Goal: Task Accomplishment & Management: Use online tool/utility

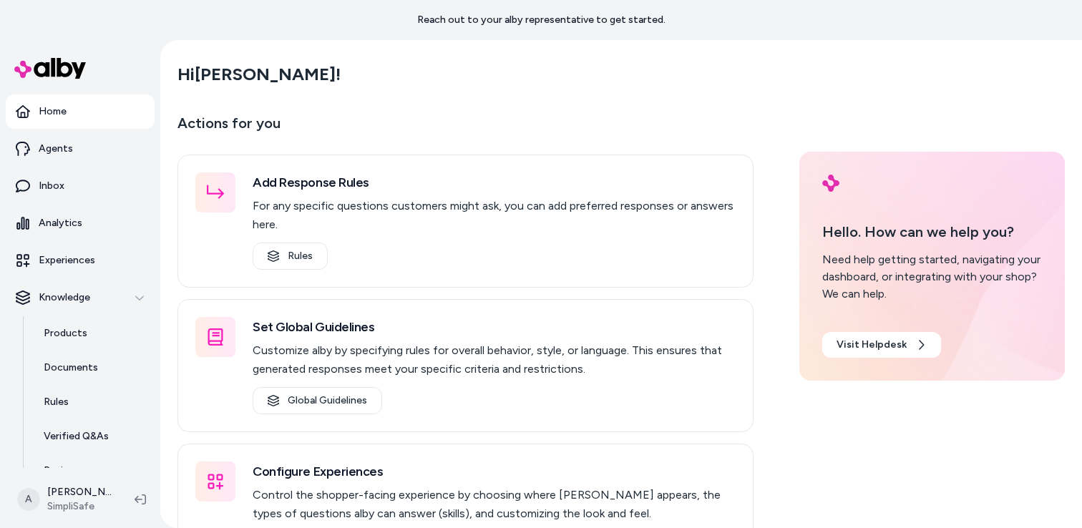
scroll to position [92, 0]
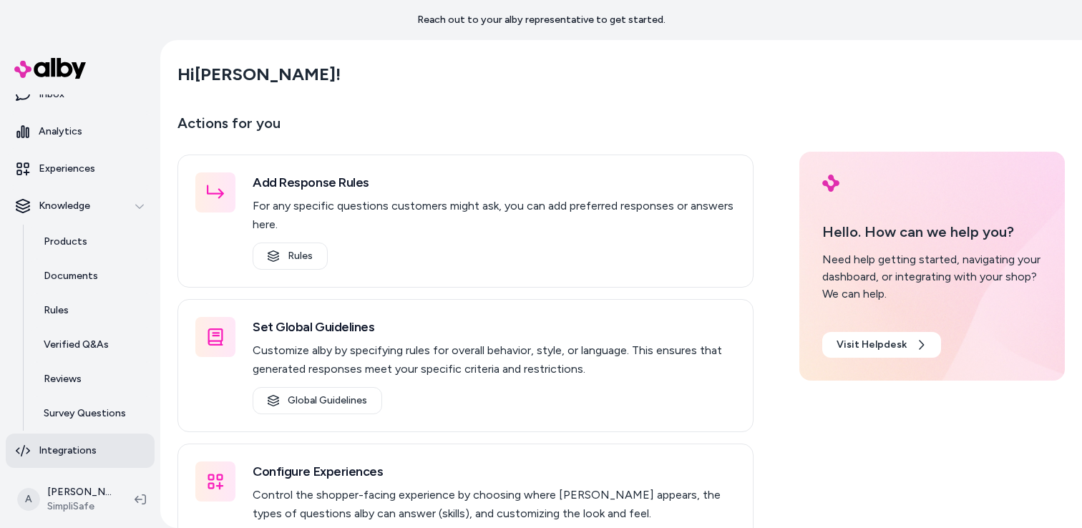
click at [74, 450] on p "Integrations" at bounding box center [68, 451] width 58 height 14
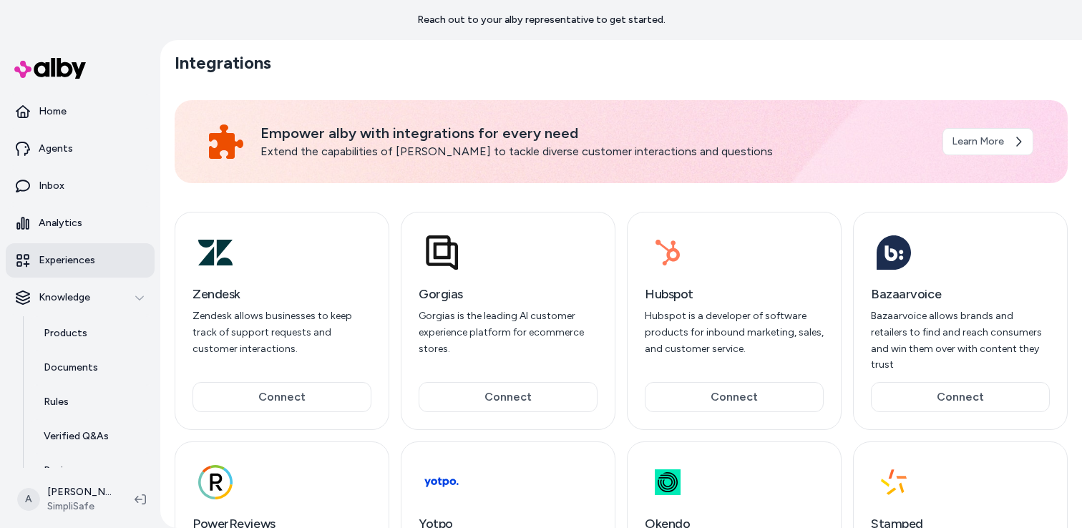
click at [63, 258] on p "Experiences" at bounding box center [67, 260] width 57 height 14
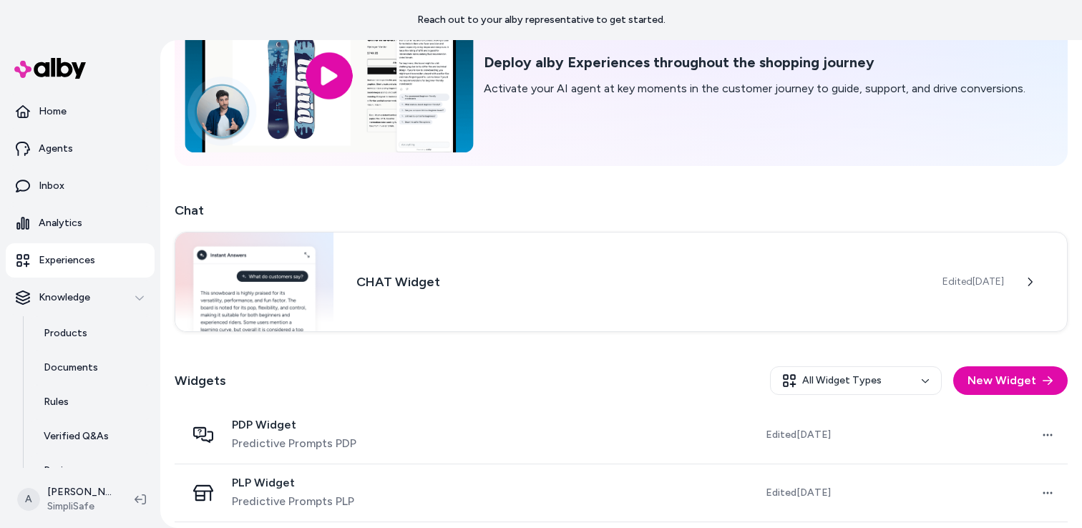
scroll to position [178, 0]
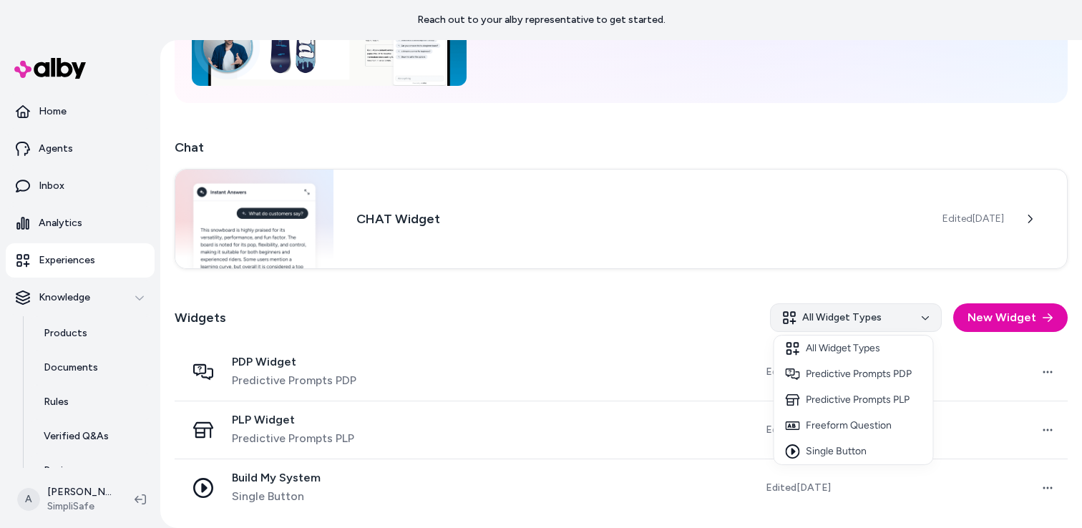
click at [877, 316] on html "* Reach out to your alby representative to get started. Home Agents Inbox Analy…" at bounding box center [541, 264] width 1082 height 528
click at [873, 289] on html "* Reach out to your alby representative to get started. Home Agents Inbox Analy…" at bounding box center [541, 264] width 1082 height 528
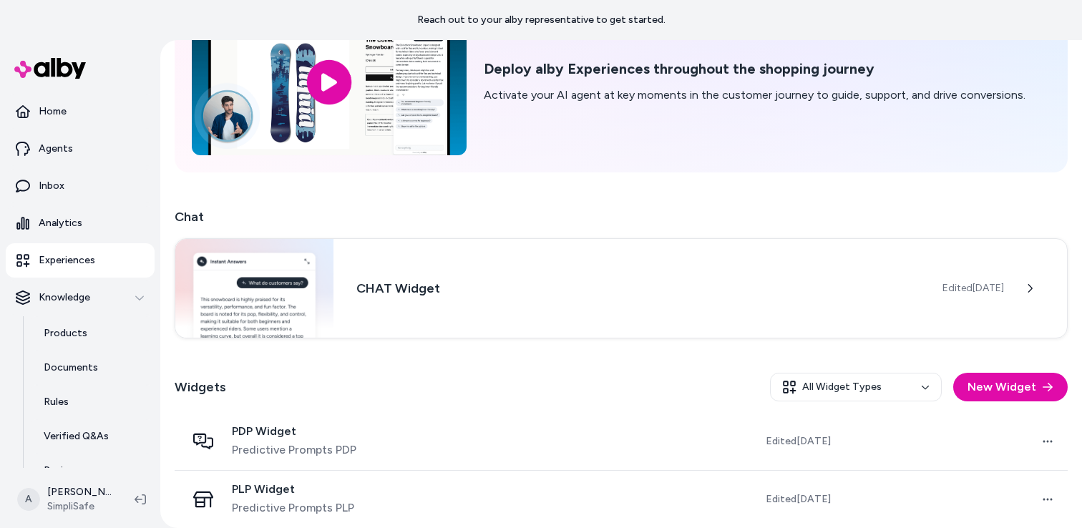
scroll to position [122, 0]
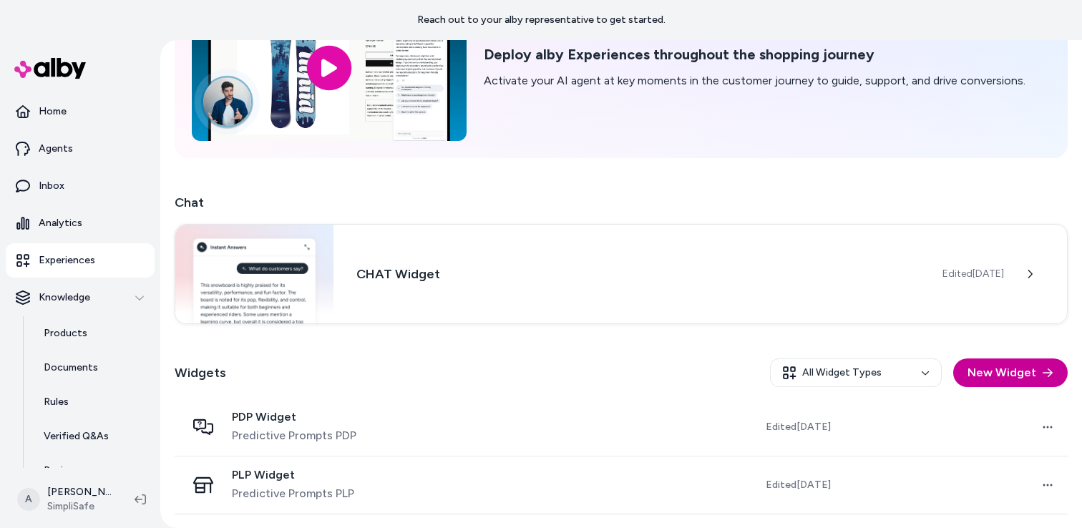
click at [1003, 376] on button "New Widget" at bounding box center [1011, 373] width 115 height 29
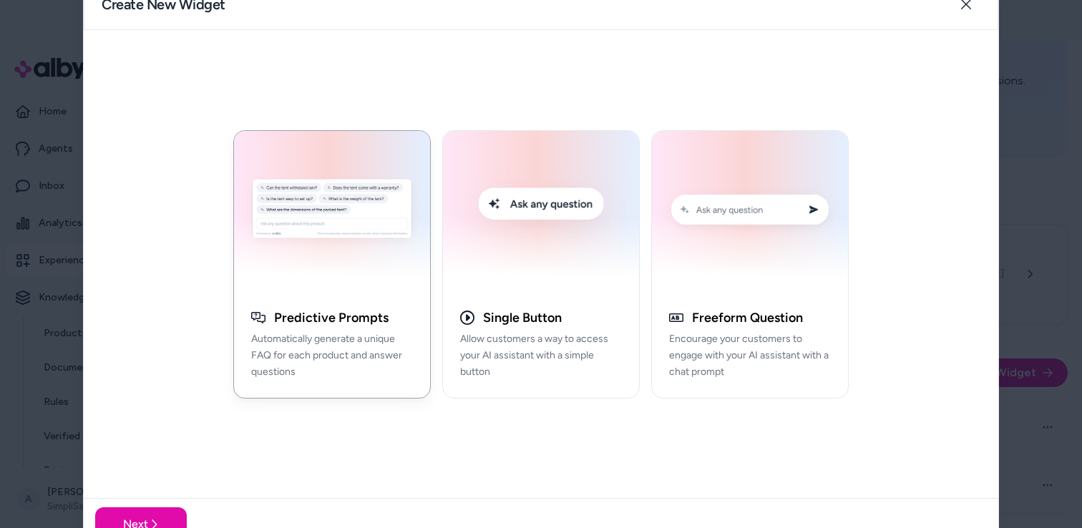
click at [350, 245] on img "button" at bounding box center [332, 212] width 179 height 145
click at [142, 518] on button "Next" at bounding box center [141, 525] width 92 height 34
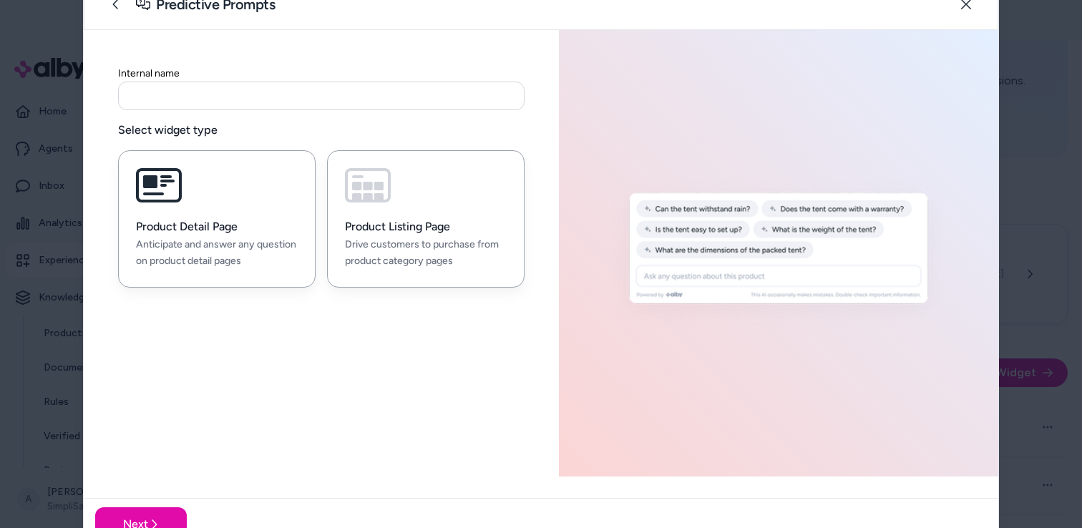
click at [431, 256] on p "Drive customers to purchase from product category pages" at bounding box center [426, 253] width 162 height 33
click at [248, 241] on p "Anticipate and answer any question on product detail pages" at bounding box center [217, 253] width 162 height 33
click at [462, 215] on button "Product Listing Page Drive customers to purchase from product category pages" at bounding box center [426, 218] width 198 height 137
click at [266, 230] on h3 "Product Detail Page" at bounding box center [217, 227] width 162 height 14
drag, startPoint x: 155, startPoint y: 6, endPoint x: 276, endPoint y: 4, distance: 121.0
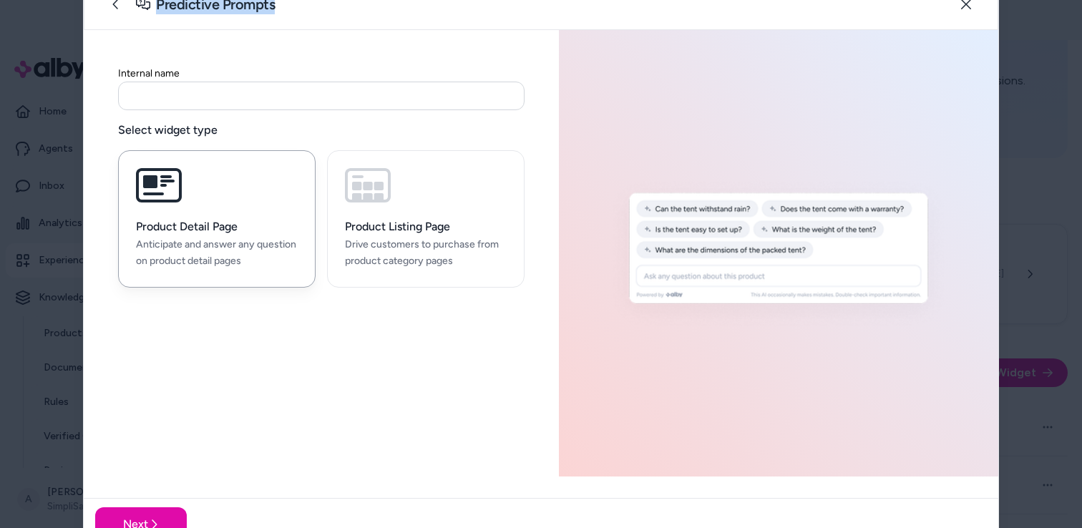
click at [276, 4] on div "Predictive Prompts Close" at bounding box center [541, 5] width 915 height 52
copy h2 "Predictive Prompts"
click at [967, 6] on icon "button" at bounding box center [966, 4] width 11 height 11
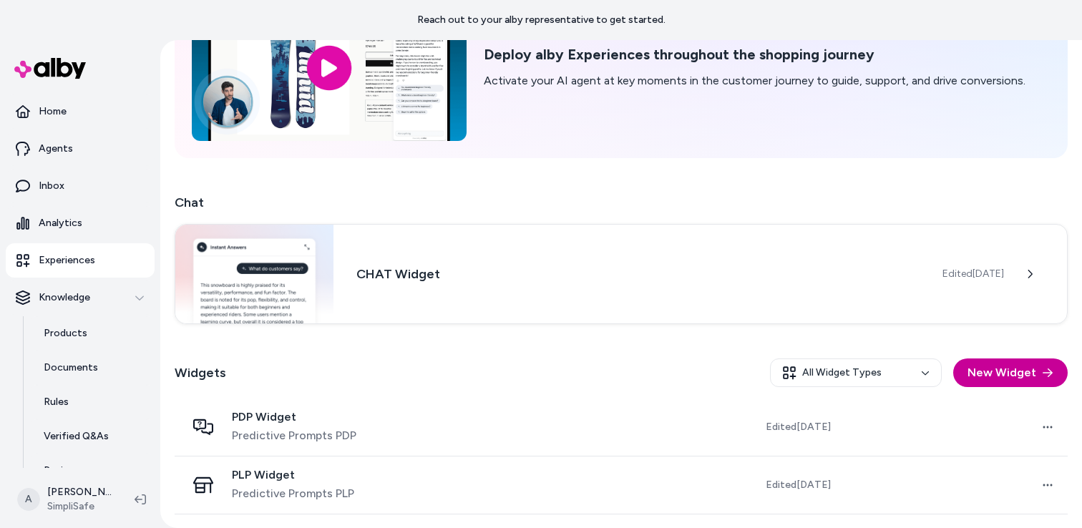
click at [1002, 379] on button "New Widget" at bounding box center [1011, 373] width 115 height 29
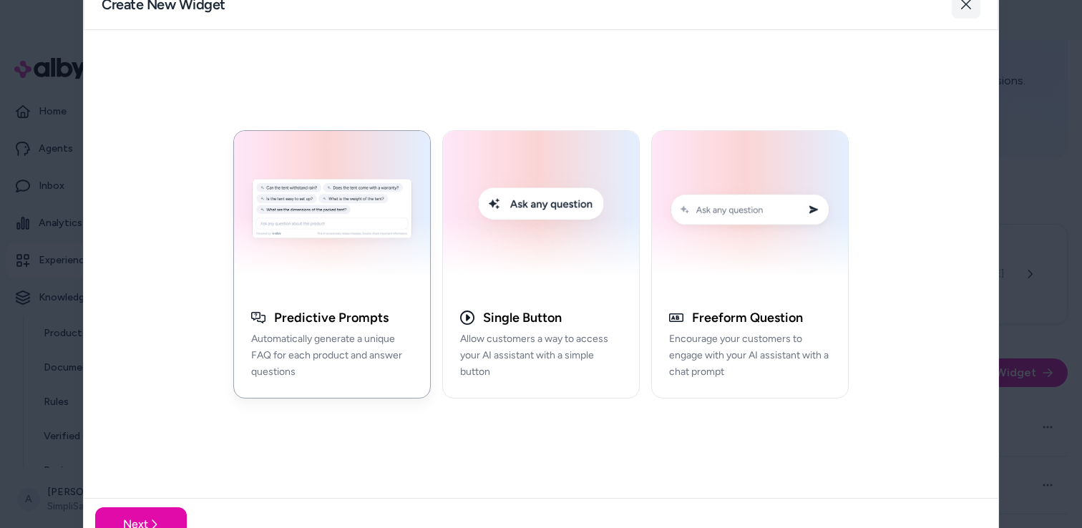
click at [965, 4] on icon "button" at bounding box center [966, 4] width 11 height 11
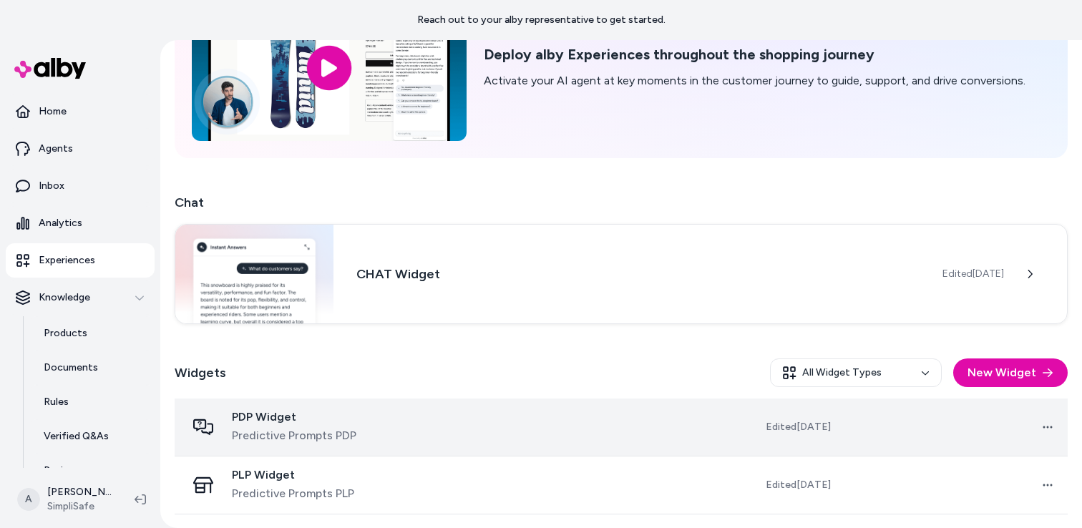
click at [503, 412] on td at bounding box center [544, 428] width 225 height 58
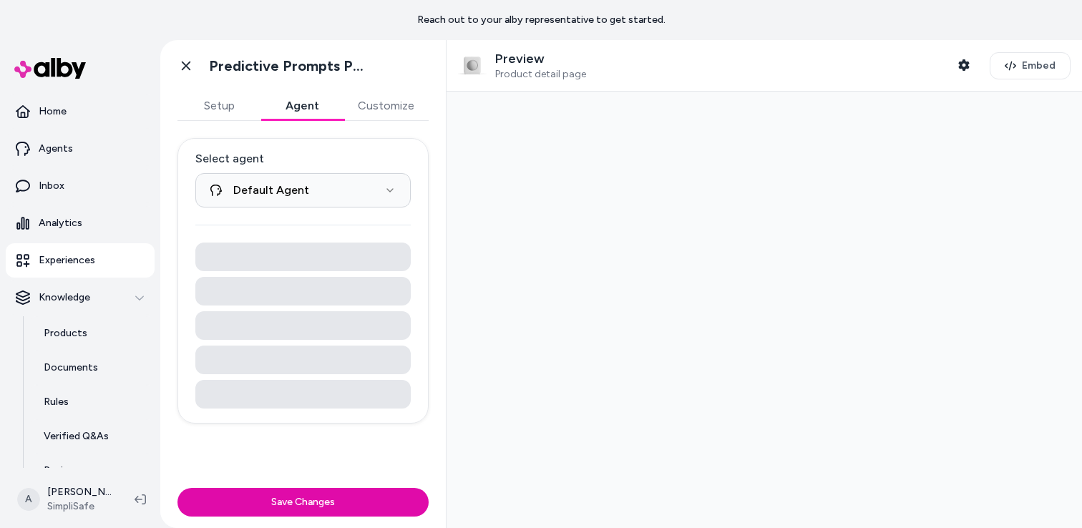
click at [302, 107] on button "Agent" at bounding box center [302, 106] width 83 height 29
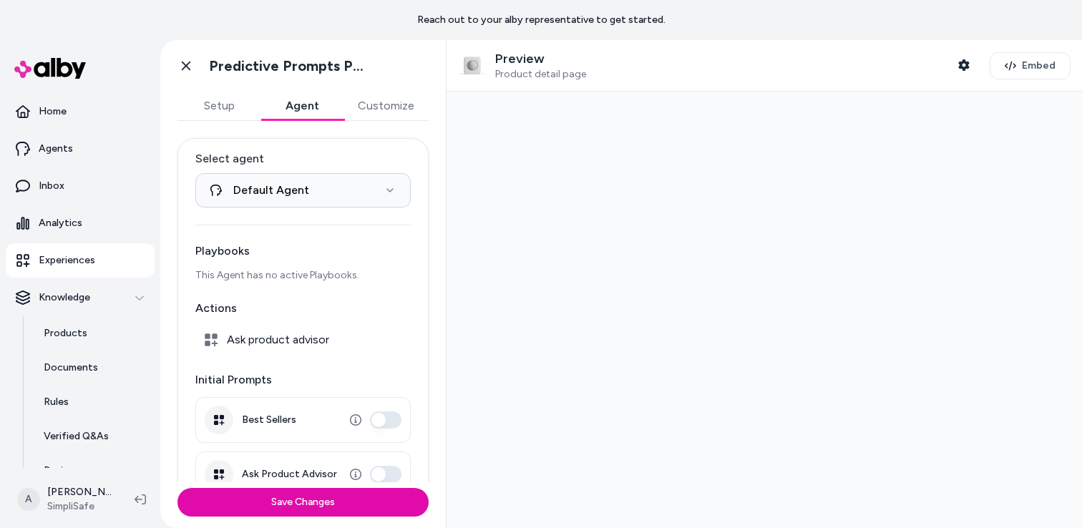
click at [392, 109] on button "Customize" at bounding box center [386, 106] width 85 height 29
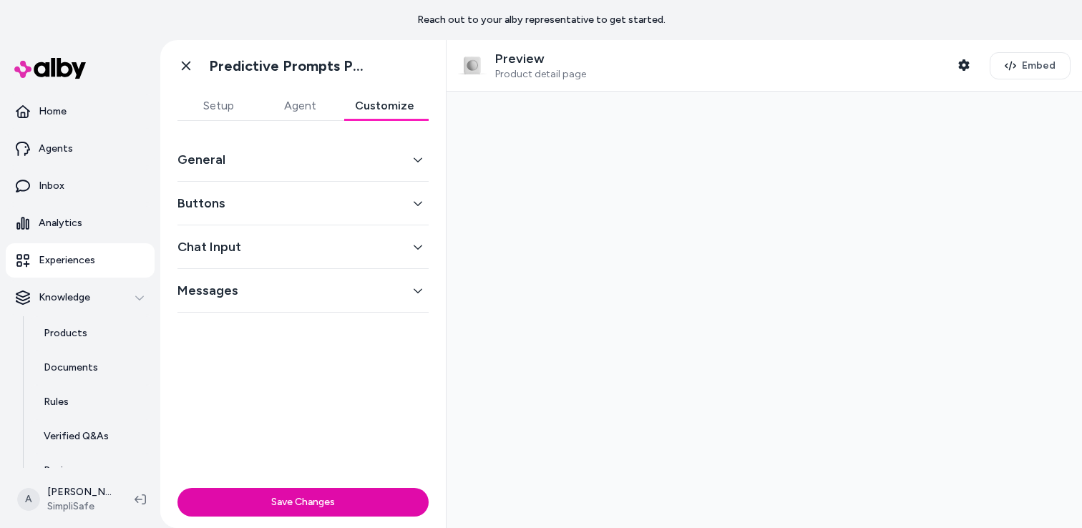
click at [305, 110] on button "Agent" at bounding box center [300, 106] width 82 height 29
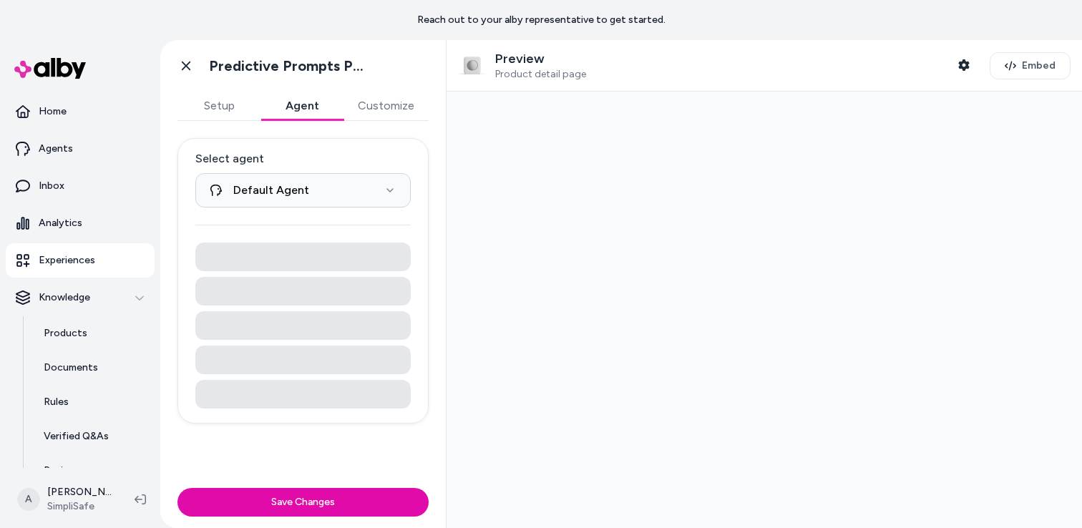
click at [382, 105] on button "Customize" at bounding box center [386, 106] width 85 height 29
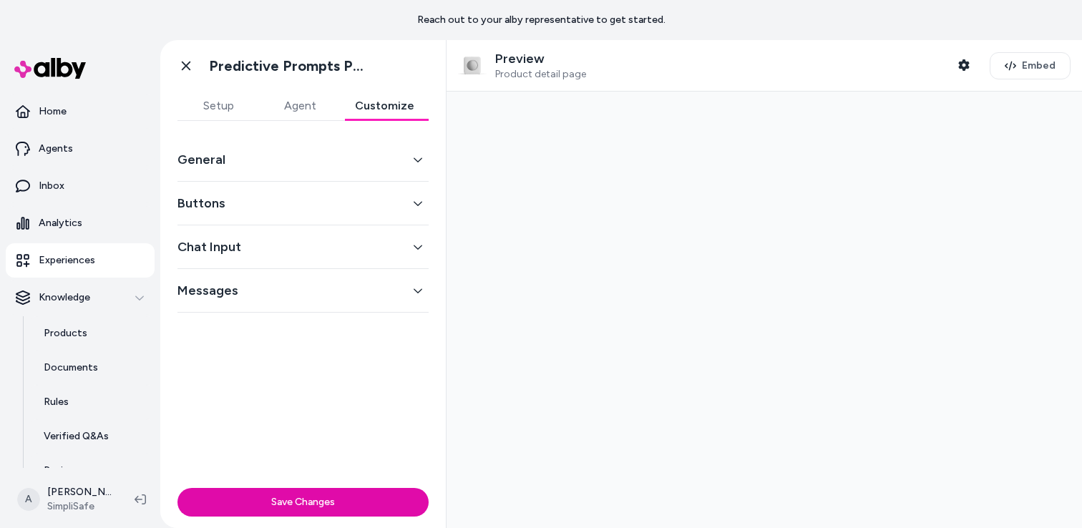
click at [299, 154] on button "General" at bounding box center [303, 160] width 251 height 20
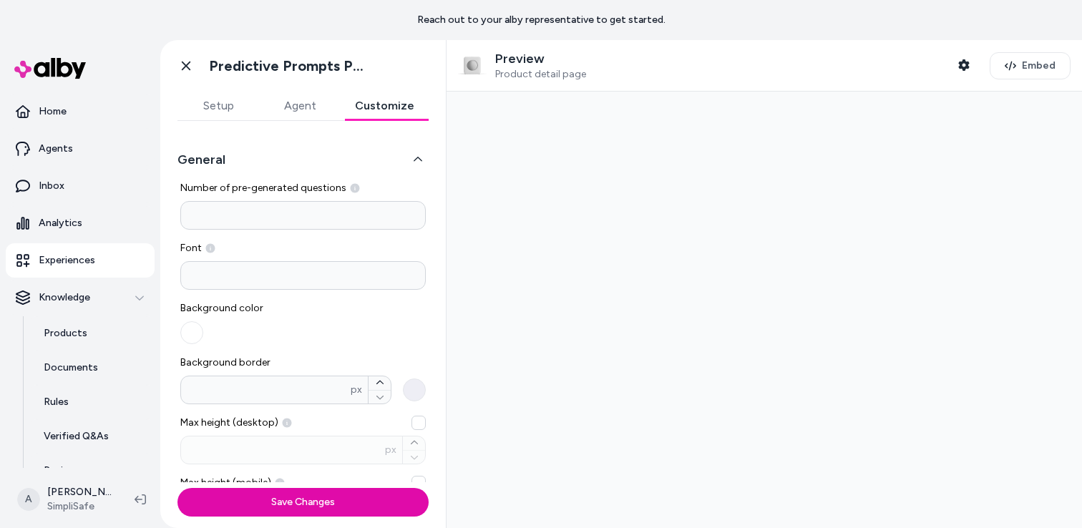
click at [231, 210] on input "*" at bounding box center [303, 215] width 246 height 29
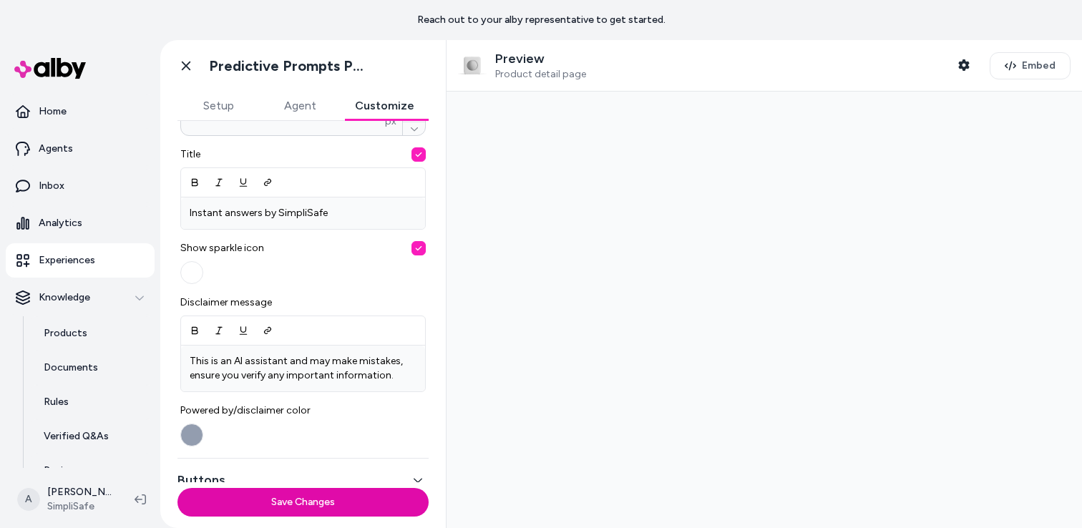
scroll to position [471, 0]
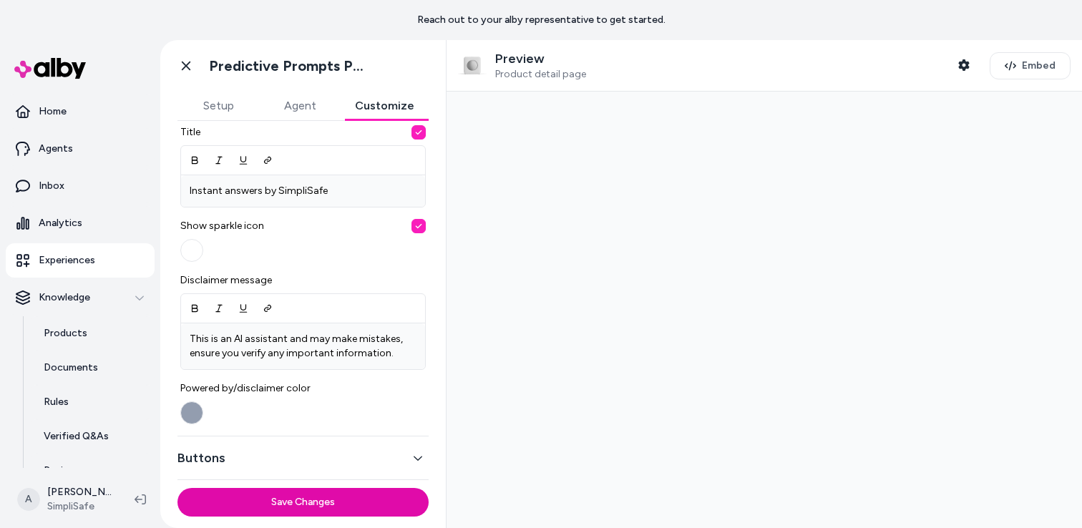
click at [195, 251] on button "button" at bounding box center [191, 250] width 23 height 23
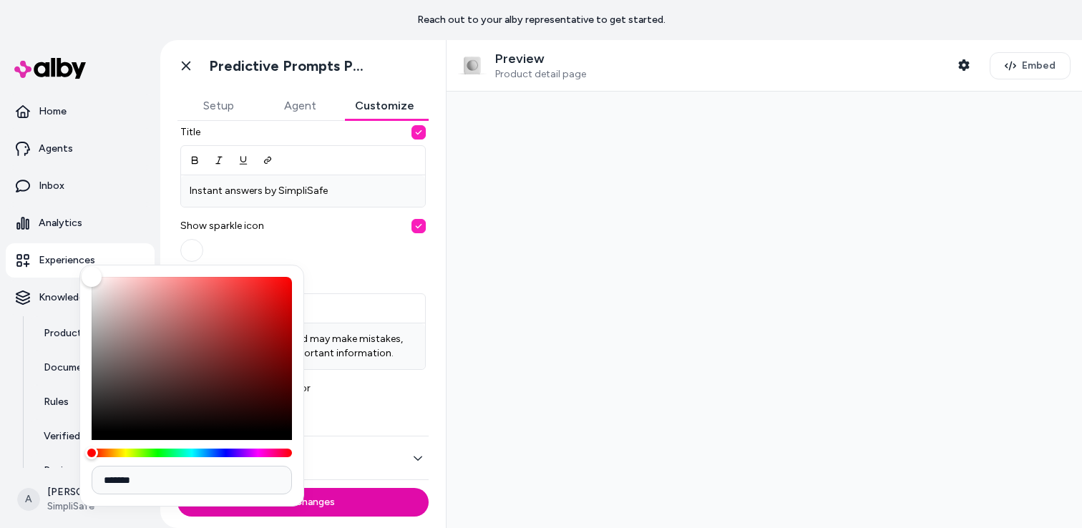
click at [310, 243] on div "Show sparkle icon" at bounding box center [303, 240] width 246 height 43
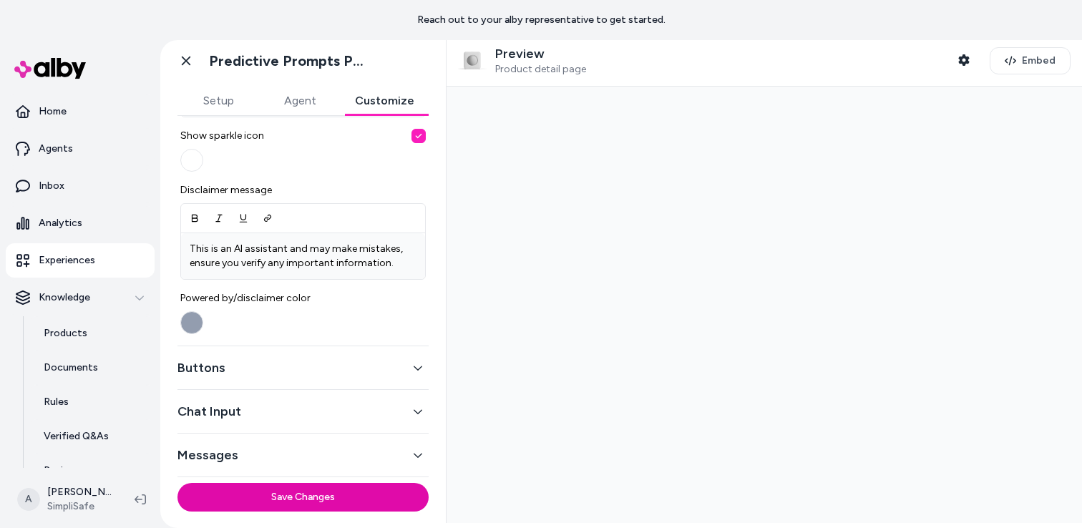
scroll to position [15, 0]
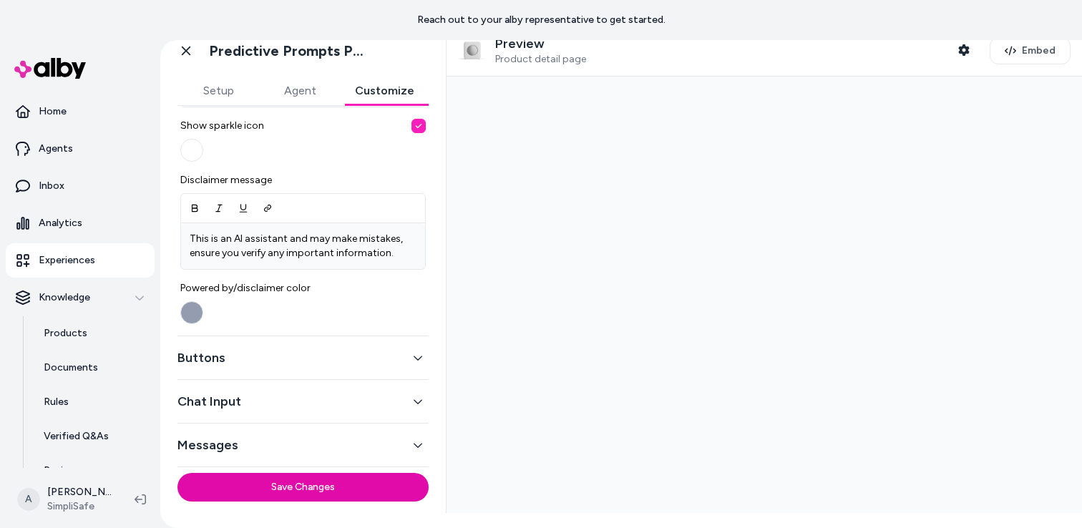
click at [310, 360] on button "Buttons" at bounding box center [303, 358] width 251 height 20
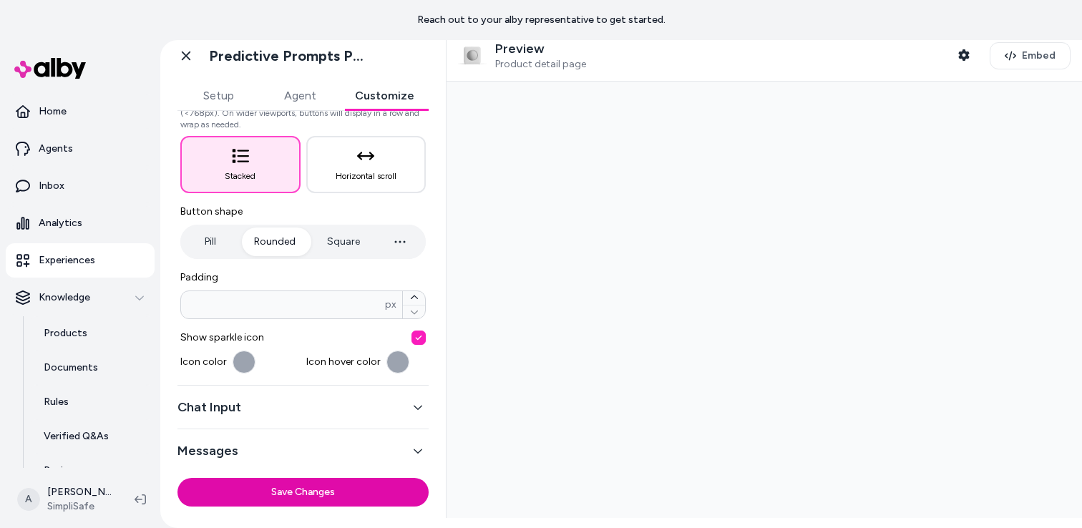
scroll to position [184, 0]
click at [313, 401] on button "Chat Input" at bounding box center [303, 407] width 251 height 20
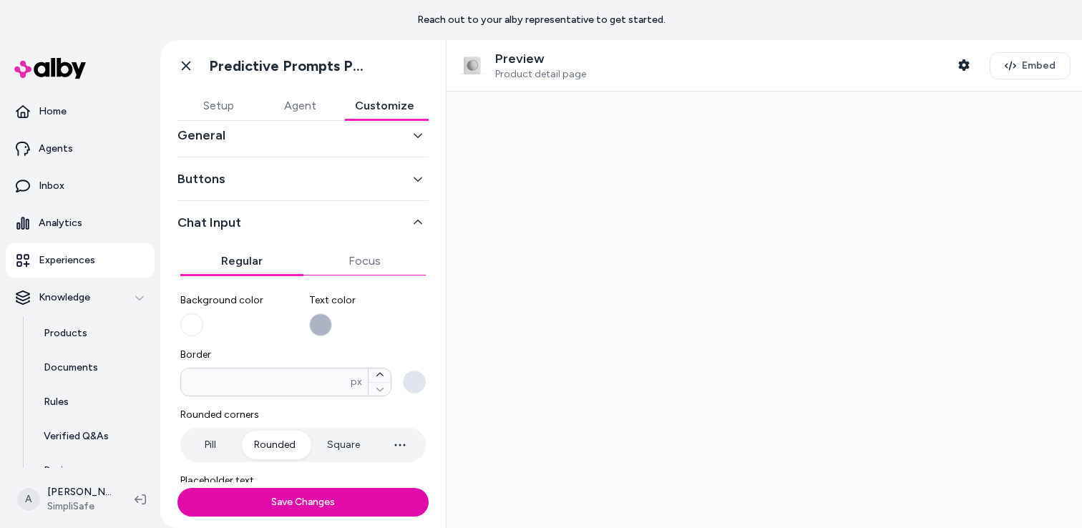
scroll to position [0, 0]
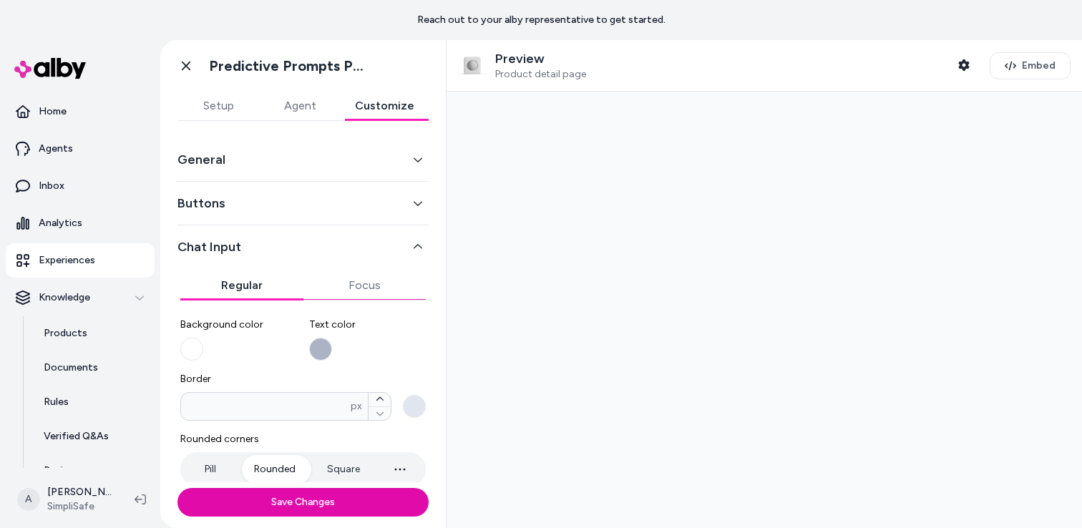
click at [368, 265] on div "Regular Focus" at bounding box center [303, 280] width 246 height 41
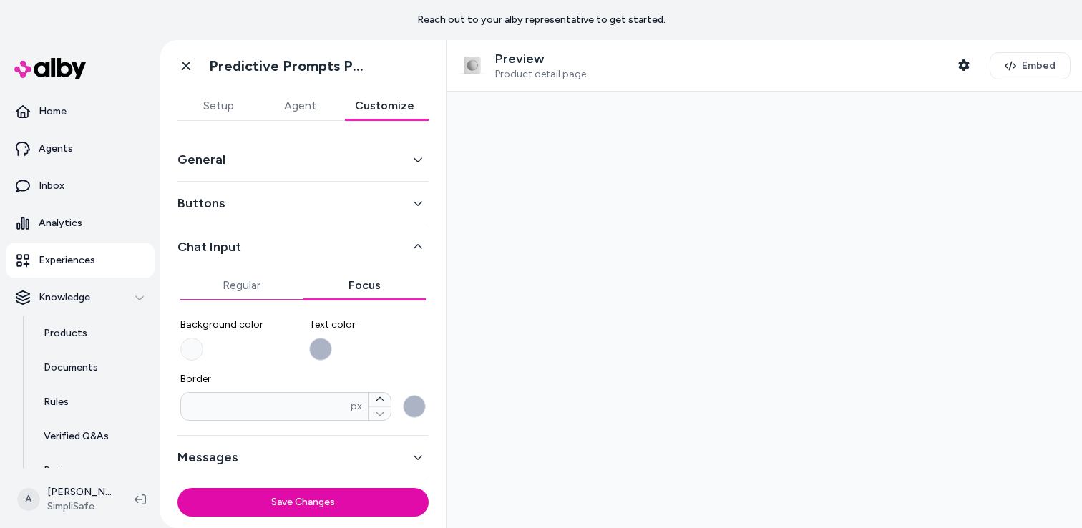
click at [237, 278] on button "Regular" at bounding box center [241, 285] width 123 height 29
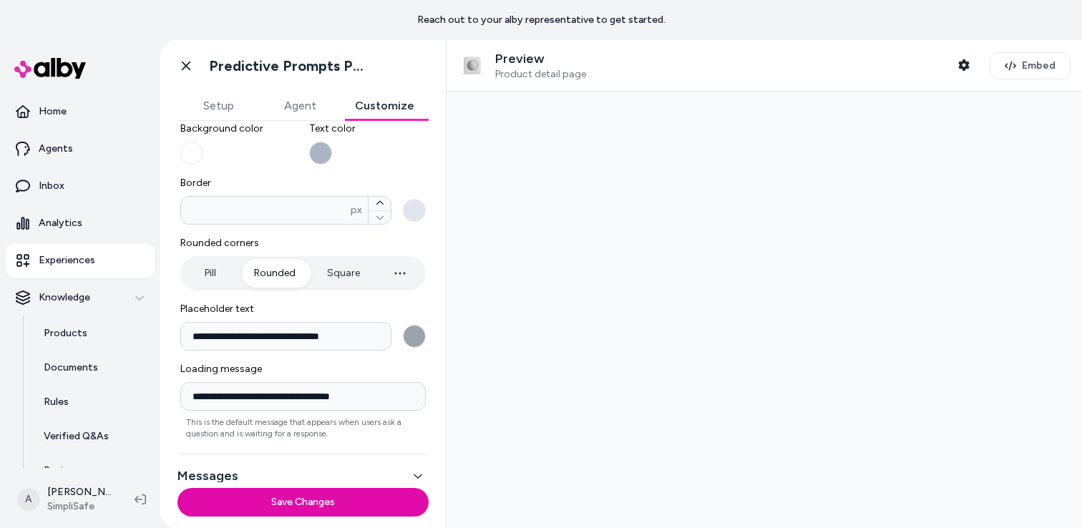
scroll to position [212, 0]
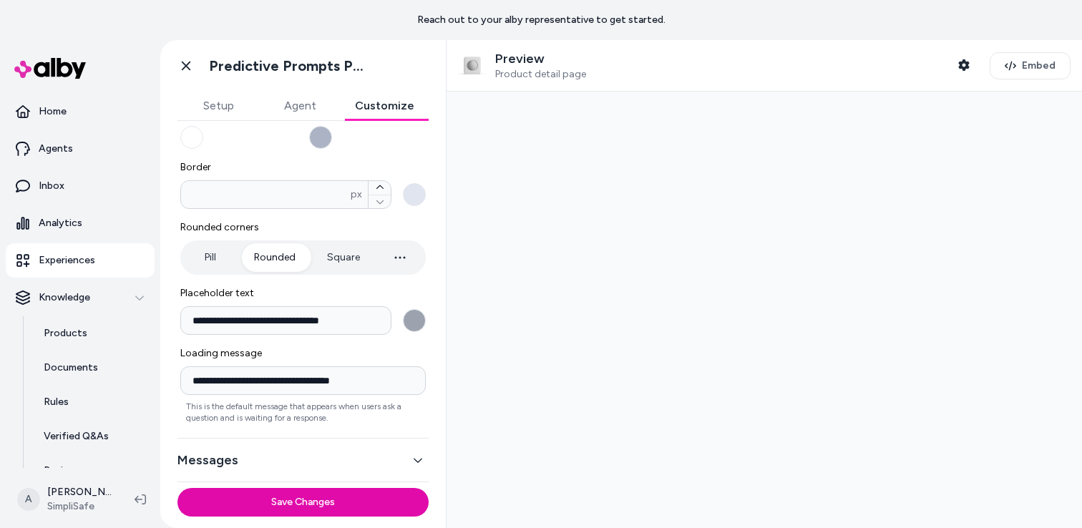
click at [251, 457] on button "Messages" at bounding box center [303, 460] width 251 height 20
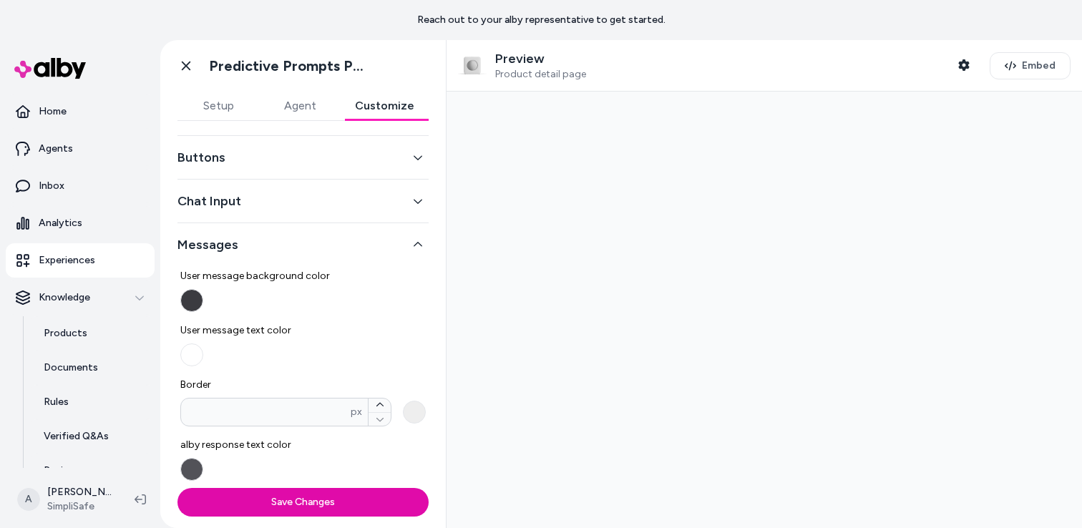
scroll to position [0, 0]
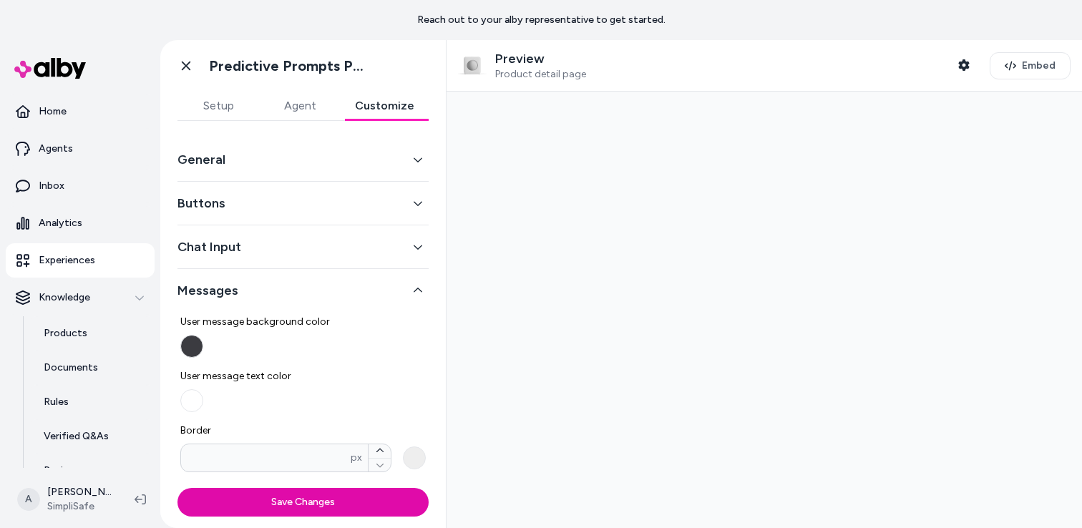
click at [220, 117] on button "Setup" at bounding box center [219, 106] width 82 height 29
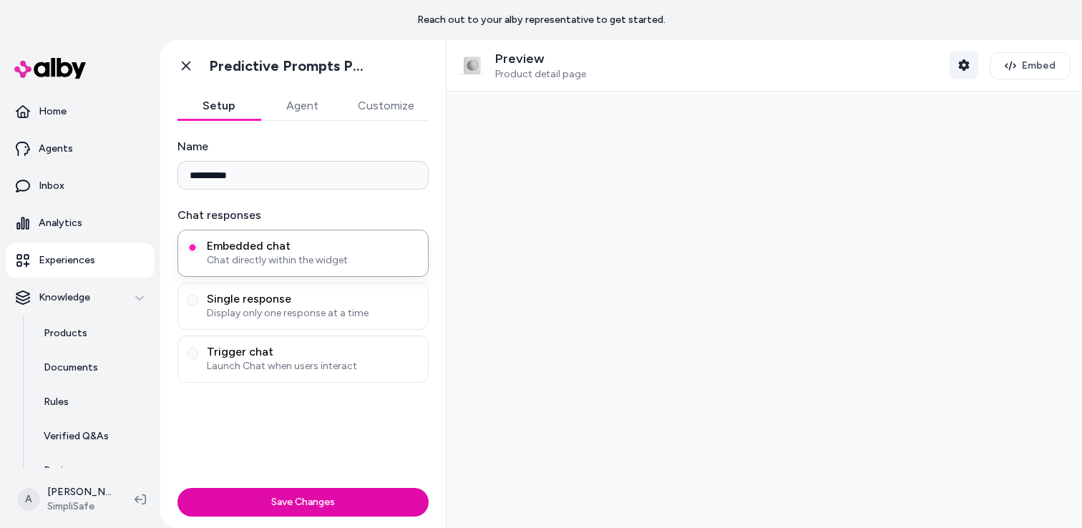
click at [965, 66] on icon "button" at bounding box center [964, 64] width 11 height 11
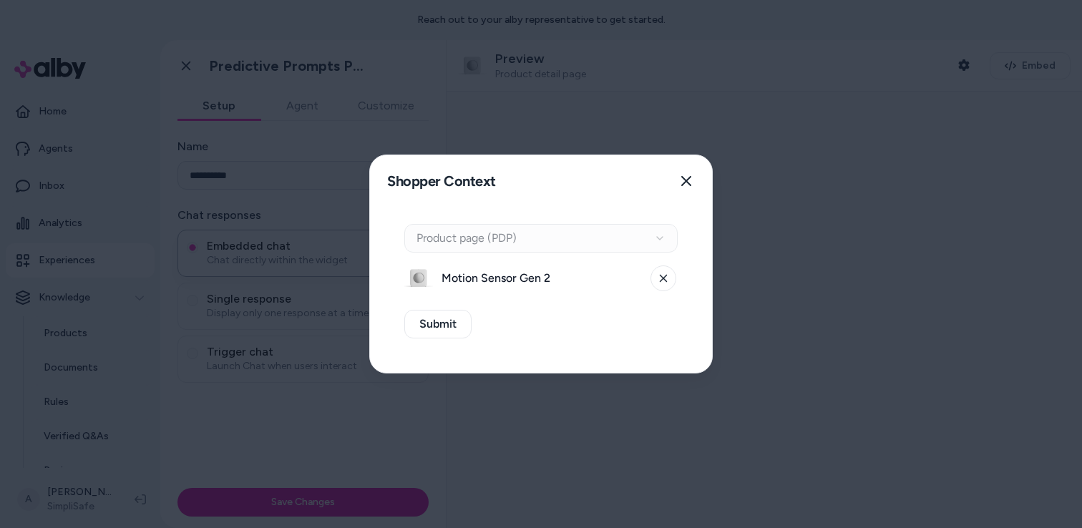
click at [520, 238] on div "Context Type Product page (PDP)" at bounding box center [540, 238] width 273 height 29
click at [656, 233] on div "Context Type Product page (PDP)" at bounding box center [540, 238] width 273 height 29
click at [660, 282] on icon at bounding box center [663, 278] width 9 height 9
click at [661, 235] on div "Context Type Product page (PDP)" at bounding box center [540, 238] width 273 height 29
click at [664, 288] on button "Select a product" at bounding box center [540, 278] width 273 height 29
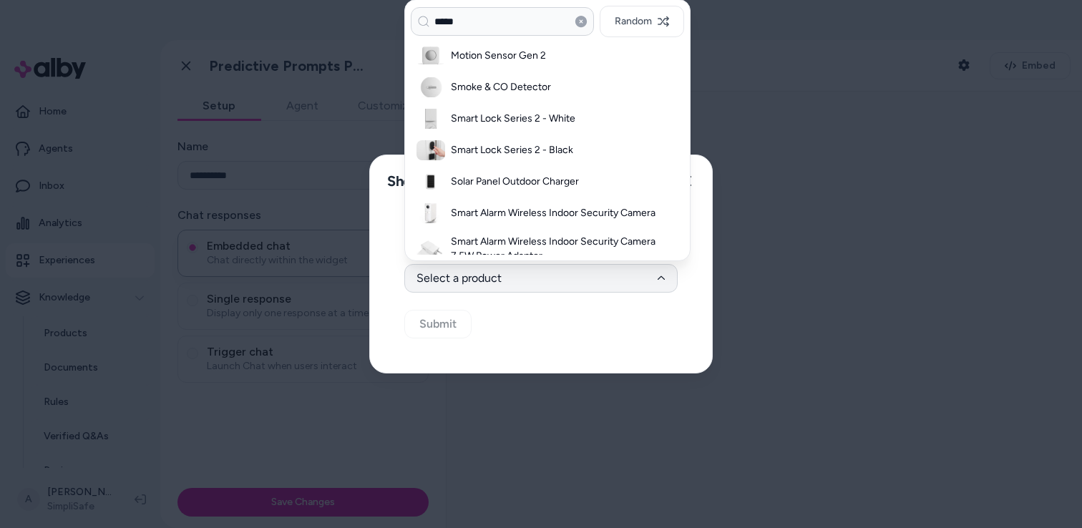
type input "*****"
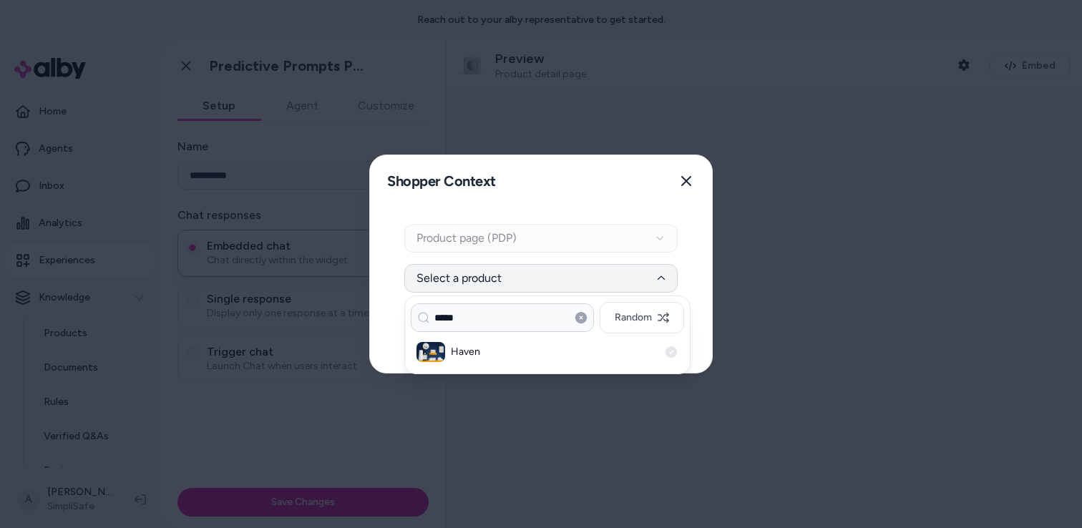
click at [463, 356] on h3 "Haven" at bounding box center [555, 352] width 208 height 14
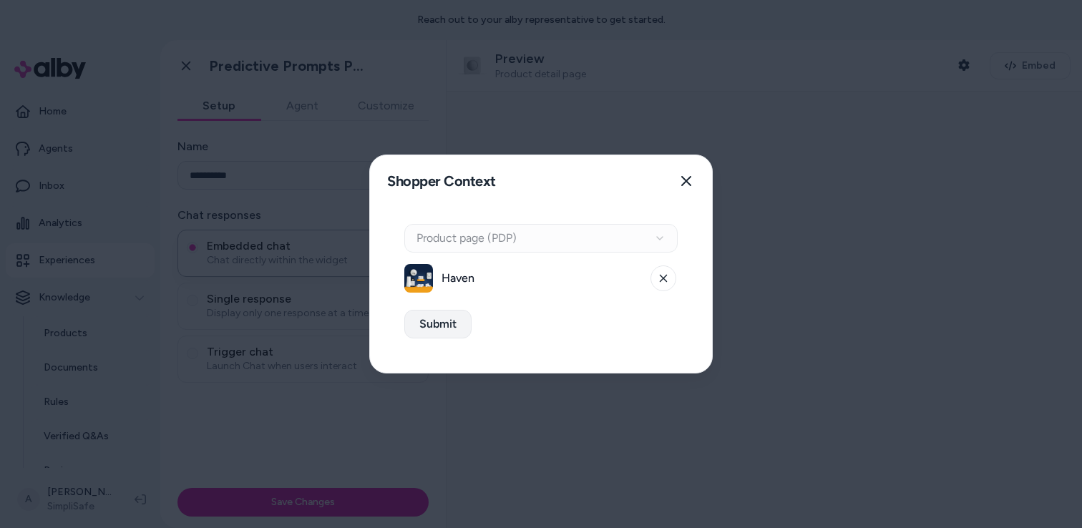
click at [442, 326] on button "Submit" at bounding box center [437, 324] width 67 height 29
